Goal: Check status: Check status

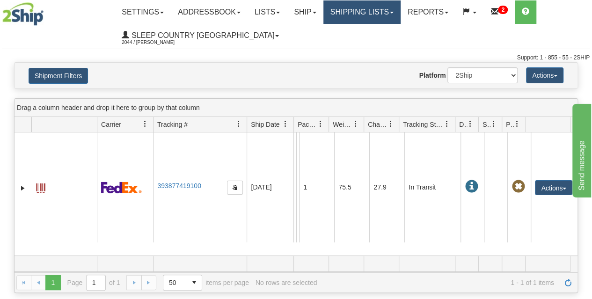
click at [368, 15] on link "Shipping lists" at bounding box center [361, 11] width 77 height 23
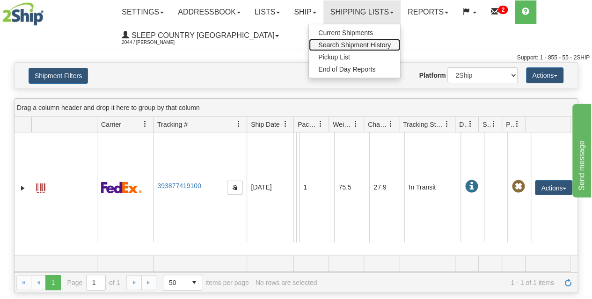
click at [362, 43] on span "Search Shipment History" at bounding box center [354, 44] width 73 height 7
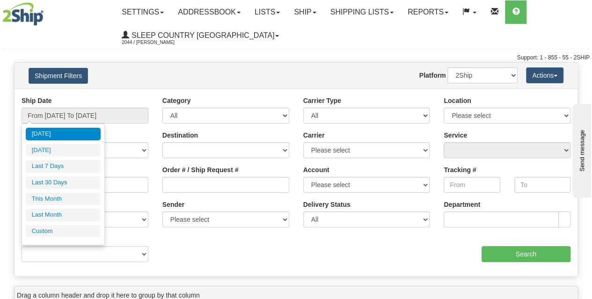
click at [69, 180] on li "Last 30 Days" at bounding box center [63, 182] width 75 height 13
type input "From [DATE] To [DATE]"
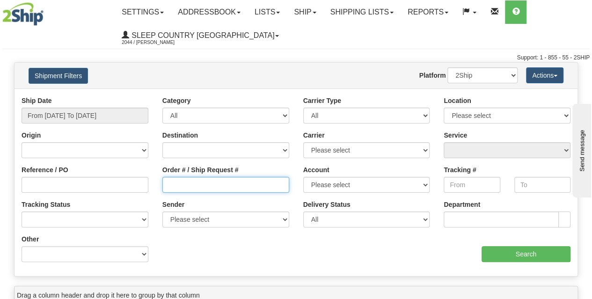
click at [192, 189] on input "Order # / Ship Request #" at bounding box center [225, 185] width 127 height 16
paste input "9100H628700"
type input "9100H628700"
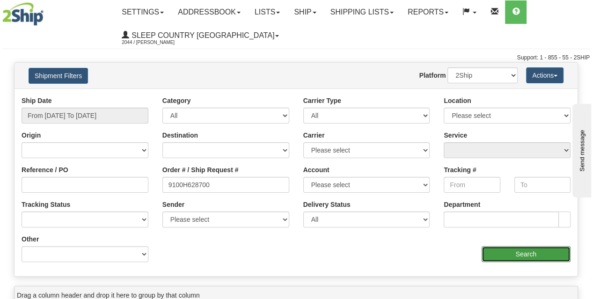
click at [502, 248] on input "Search" at bounding box center [526, 254] width 89 height 16
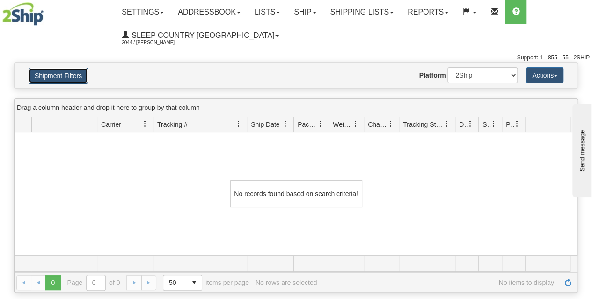
click at [58, 79] on button "Shipment Filters" at bounding box center [58, 76] width 59 height 16
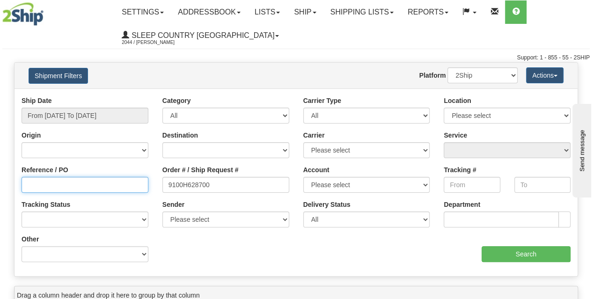
click at [66, 187] on input "Reference / PO" at bounding box center [85, 185] width 127 height 16
type input "1035354"
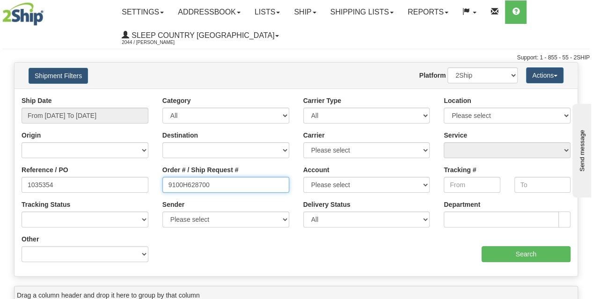
drag, startPoint x: 256, startPoint y: 184, endPoint x: 83, endPoint y: 188, distance: 172.8
click at [83, 96] on div "Reference / PO 1035354 Order # / Ship Request # 9100H628700 Account Please sele…" at bounding box center [296, 96] width 563 height 0
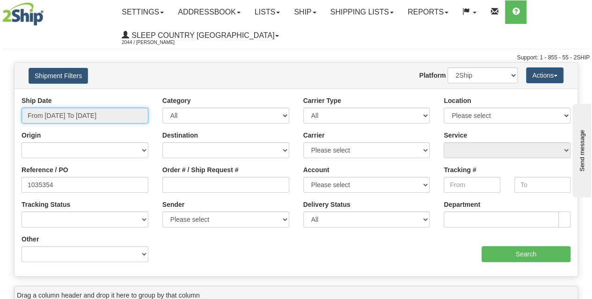
click at [44, 116] on input "From [DATE] To [DATE]" at bounding box center [85, 116] width 127 height 16
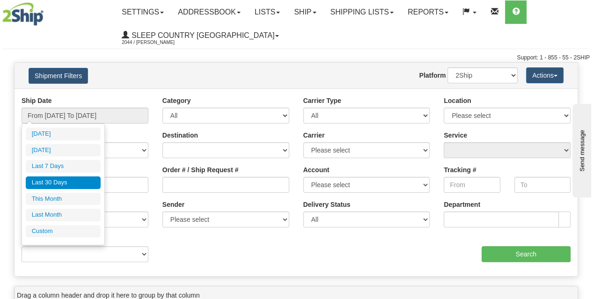
click at [48, 197] on li "This Month" at bounding box center [63, 199] width 75 height 13
type input "From [DATE] To [DATE]"
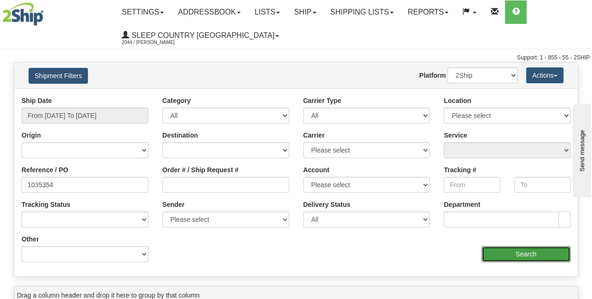
drag, startPoint x: 521, startPoint y: 255, endPoint x: 429, endPoint y: 261, distance: 91.5
click at [520, 255] on input "Search" at bounding box center [526, 254] width 89 height 16
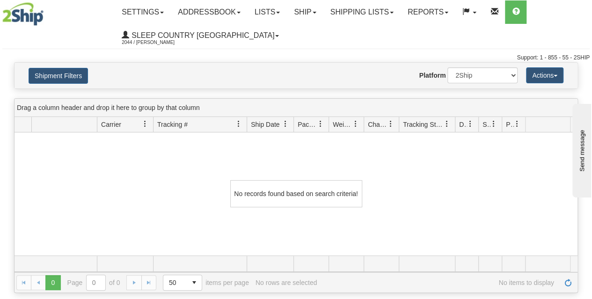
click at [561, 27] on ul "Settings Shipping Preferences Fields Preferences New Addressbook Recipients Sen…" at bounding box center [352, 23] width 475 height 47
